Goal: Task Accomplishment & Management: Complete application form

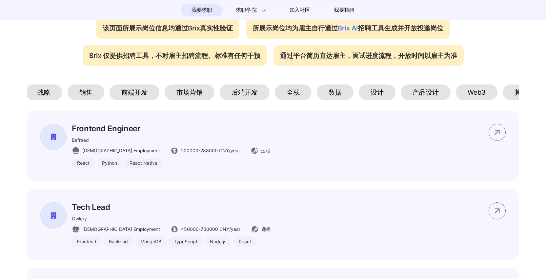
scroll to position [0, 64]
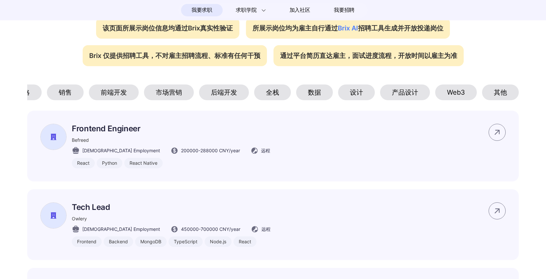
click at [467, 93] on div "Web3" at bounding box center [456, 93] width 42 height 16
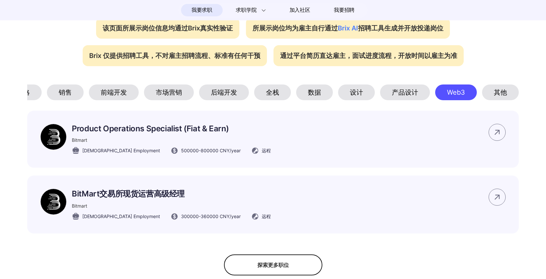
click at [415, 98] on div "产品设计" at bounding box center [405, 93] width 50 height 16
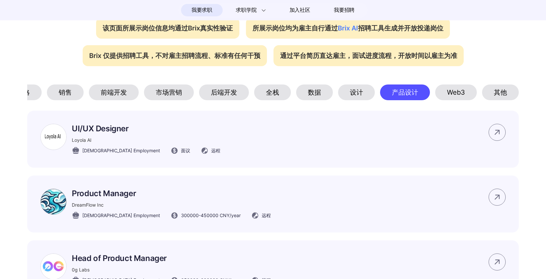
click at [368, 93] on div "设计" at bounding box center [356, 93] width 37 height 16
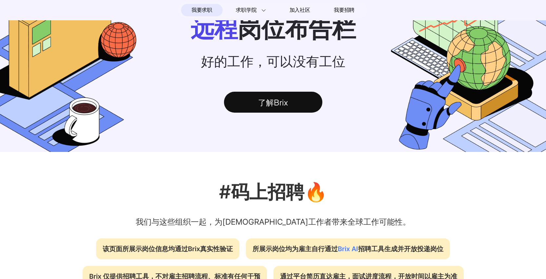
scroll to position [0, 0]
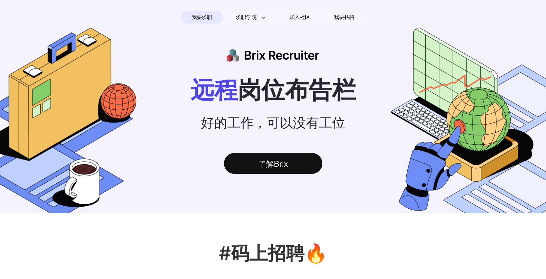
click at [216, 20] on div "我要求职" at bounding box center [202, 17] width 42 height 12
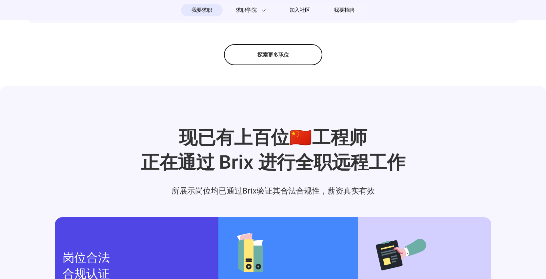
scroll to position [274, 0]
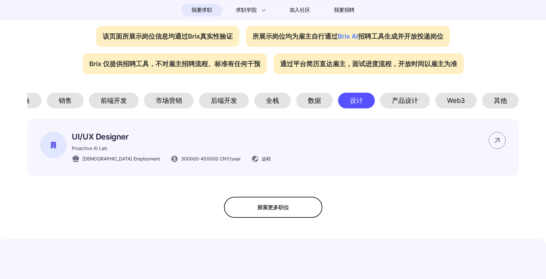
click at [307, 103] on div "数据" at bounding box center [314, 101] width 37 height 16
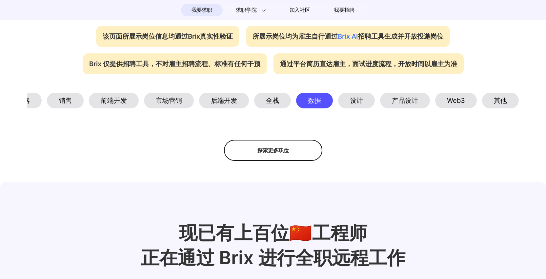
click at [493, 101] on div "其他" at bounding box center [500, 101] width 37 height 16
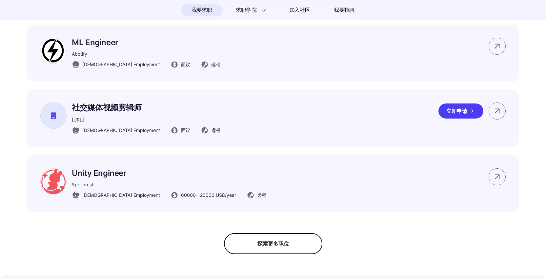
scroll to position [467, 0]
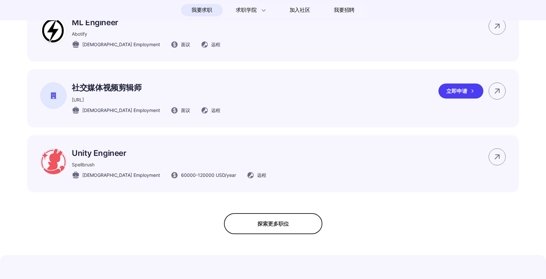
click at [471, 94] on icon at bounding box center [472, 91] width 7 height 7
click at [298, 230] on div "探索更多职位" at bounding box center [273, 223] width 98 height 21
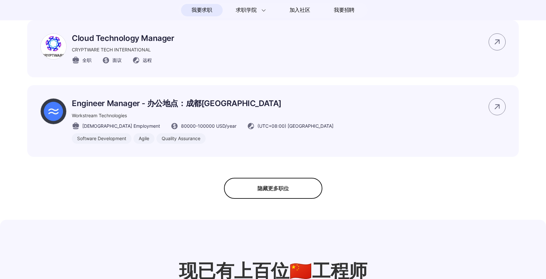
scroll to position [1192, 0]
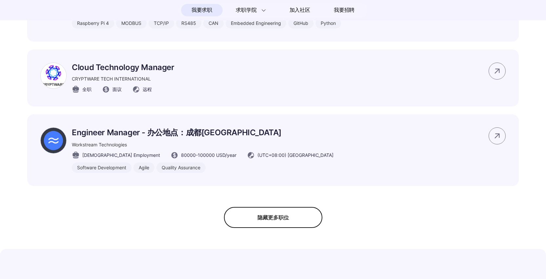
click at [293, 226] on div "隐藏更多职位" at bounding box center [273, 217] width 98 height 21
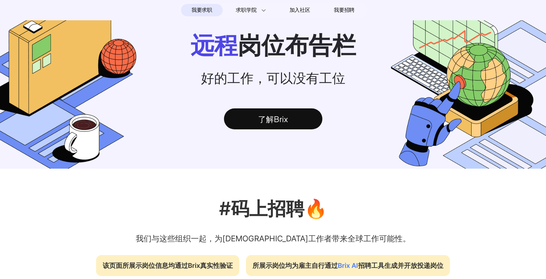
scroll to position [0, 0]
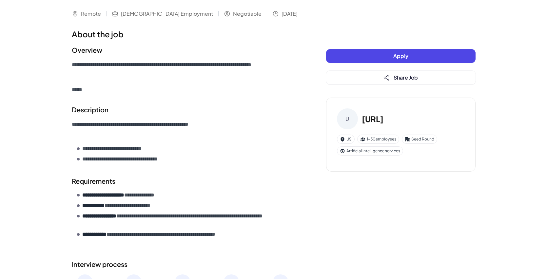
scroll to position [131, 0]
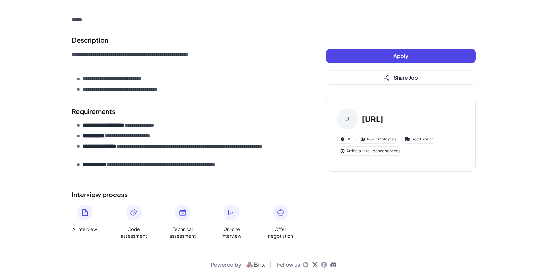
click at [392, 56] on button "Apply" at bounding box center [400, 56] width 149 height 14
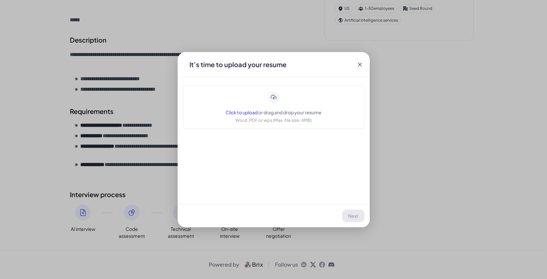
click at [359, 65] on icon at bounding box center [360, 64] width 7 height 7
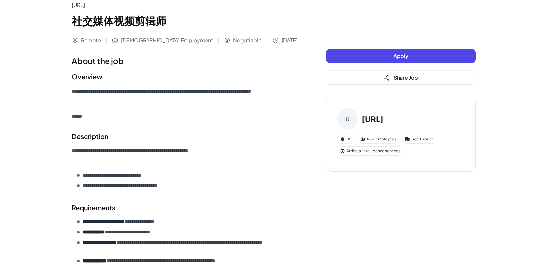
scroll to position [0, 0]
